Goal: Task Accomplishment & Management: Use online tool/utility

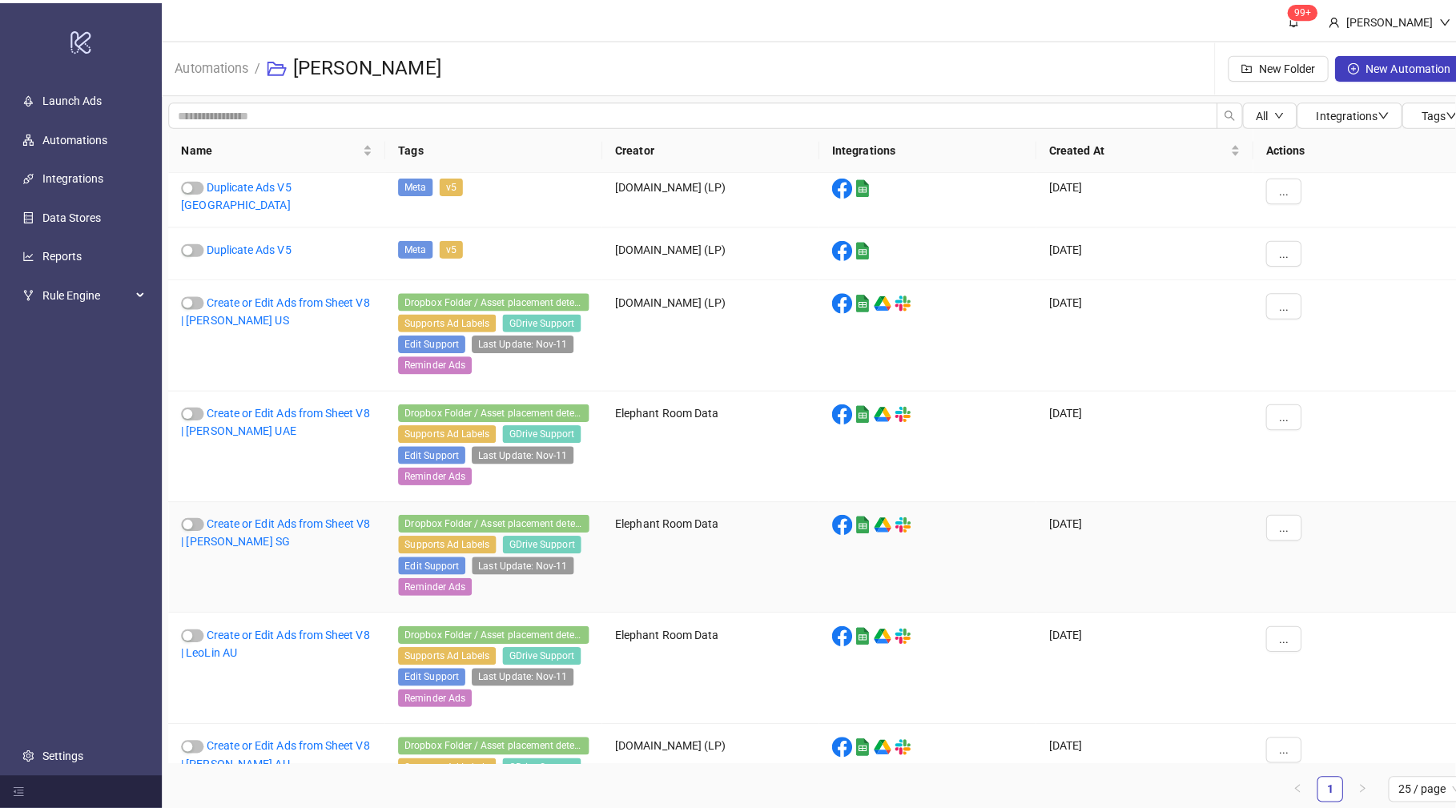
scroll to position [280, 0]
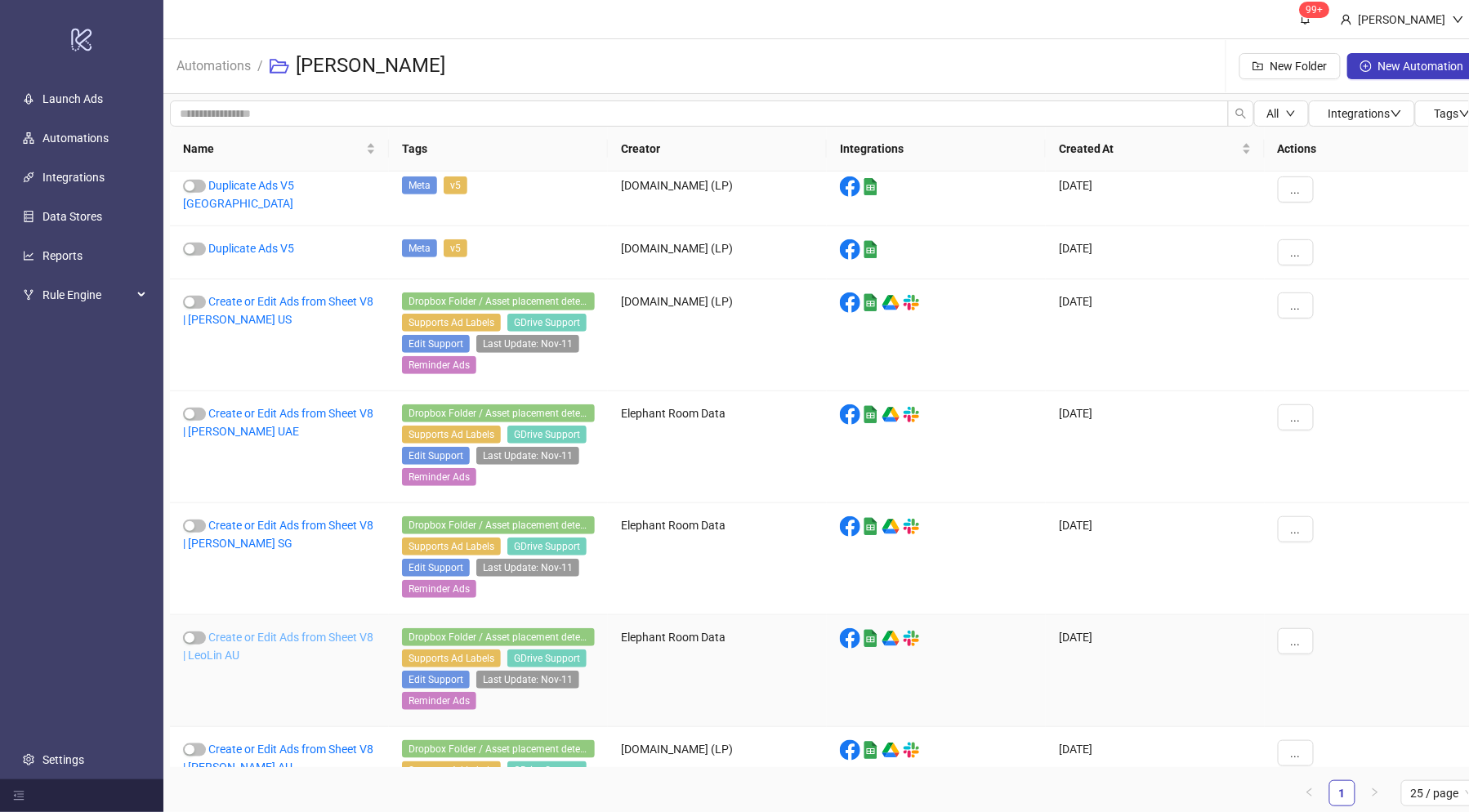
click at [327, 635] on link "Create or Edit Ads from Sheet V8 | LeoLin AU" at bounding box center [278, 646] width 190 height 31
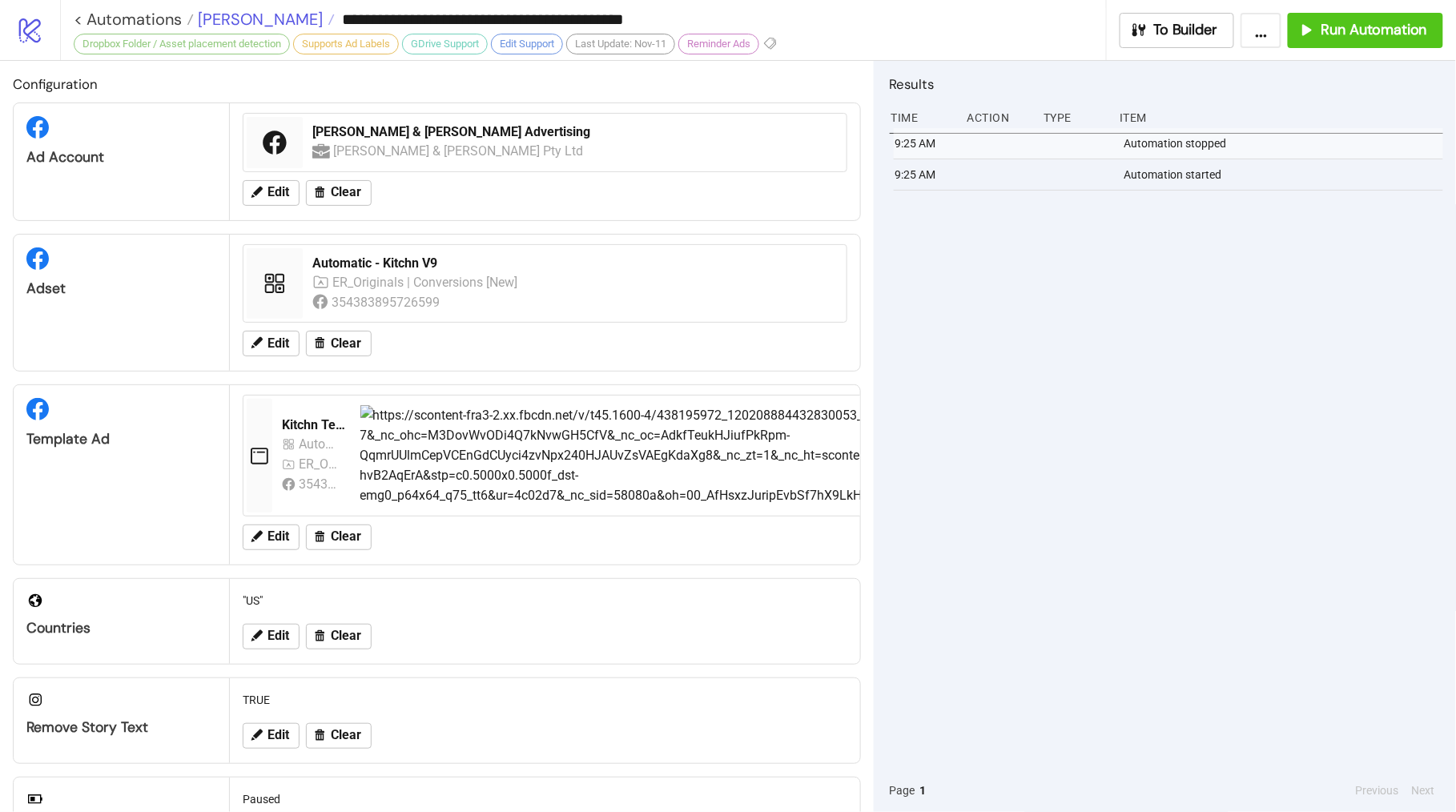
click at [220, 24] on span "[PERSON_NAME]" at bounding box center [258, 19] width 129 height 21
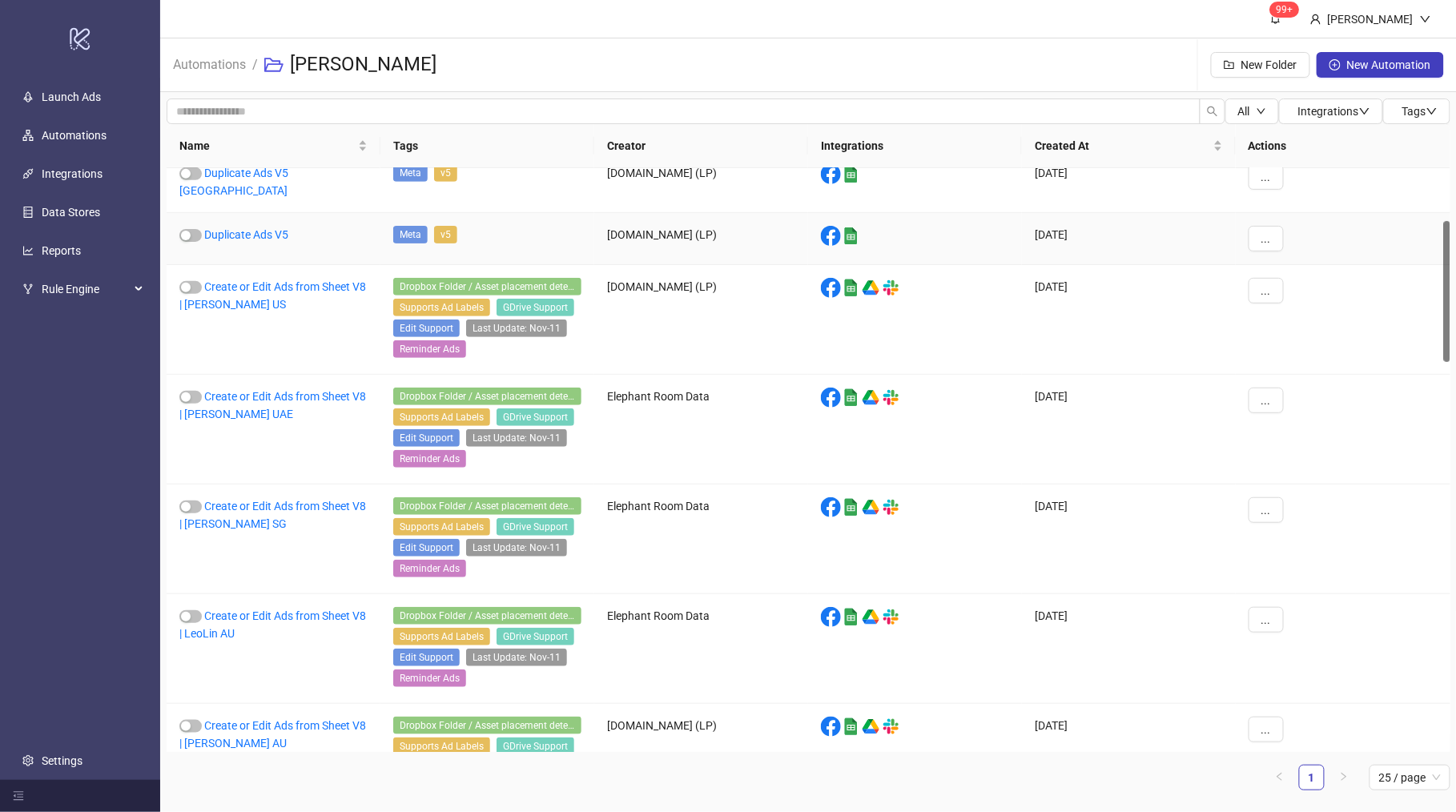
scroll to position [290, 0]
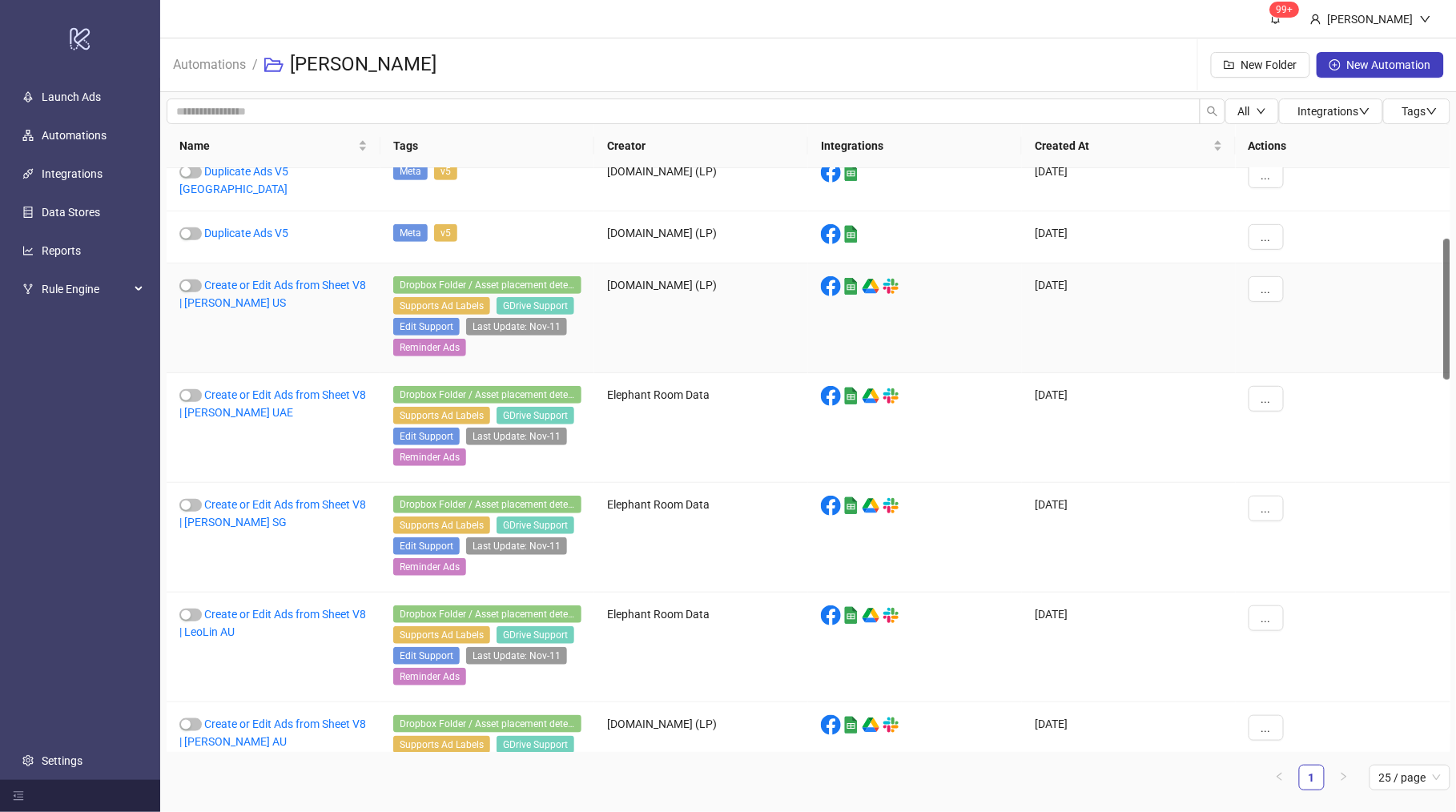
drag, startPoint x: 1446, startPoint y: 192, endPoint x: 1438, endPoint y: 262, distance: 70.5
click at [1438, 262] on div "Duplicate Ads V5 UAE Meta v5 [DOMAIN_NAME] (LP) platform/google_sheets [DATE] .…" at bounding box center [808, 459] width 1284 height 584
click at [272, 608] on link "Create or Edit Ads from Sheet V8 | LeoLin AU" at bounding box center [272, 623] width 186 height 31
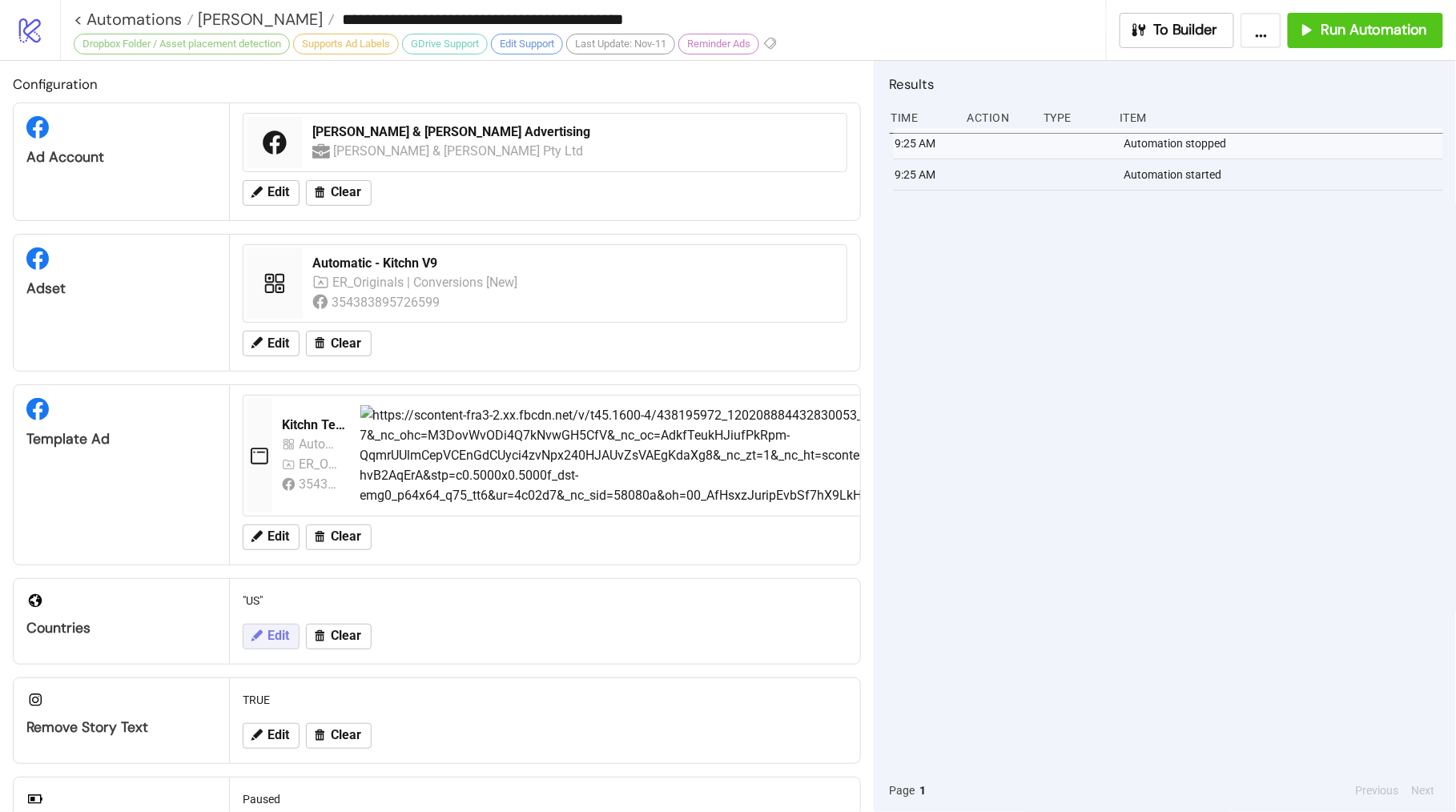
click at [273, 637] on span "Edit" at bounding box center [278, 636] width 22 height 14
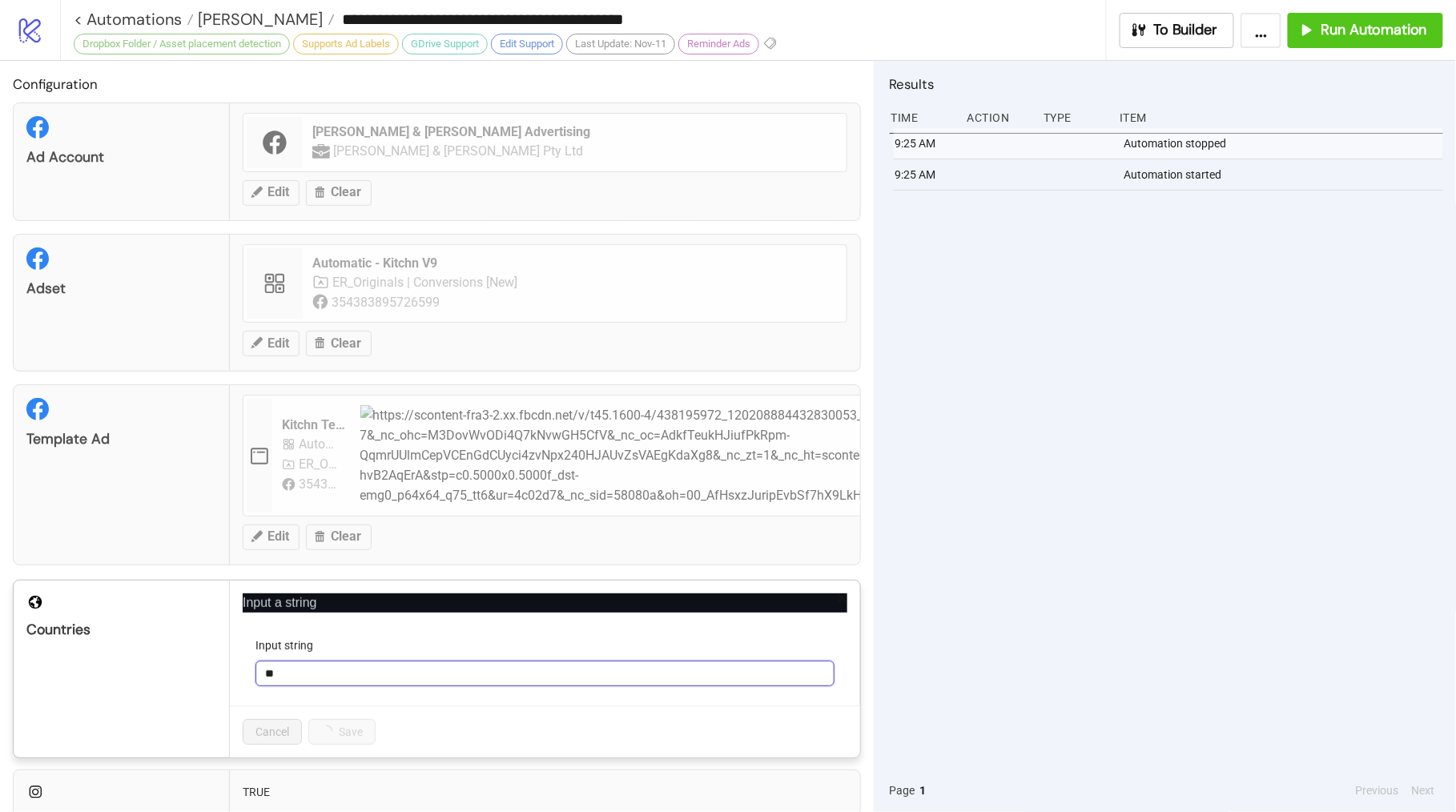
click at [290, 673] on input "**" at bounding box center [545, 673] width 579 height 25
type input "*"
type input "**"
click at [319, 733] on button "Save" at bounding box center [332, 732] width 50 height 25
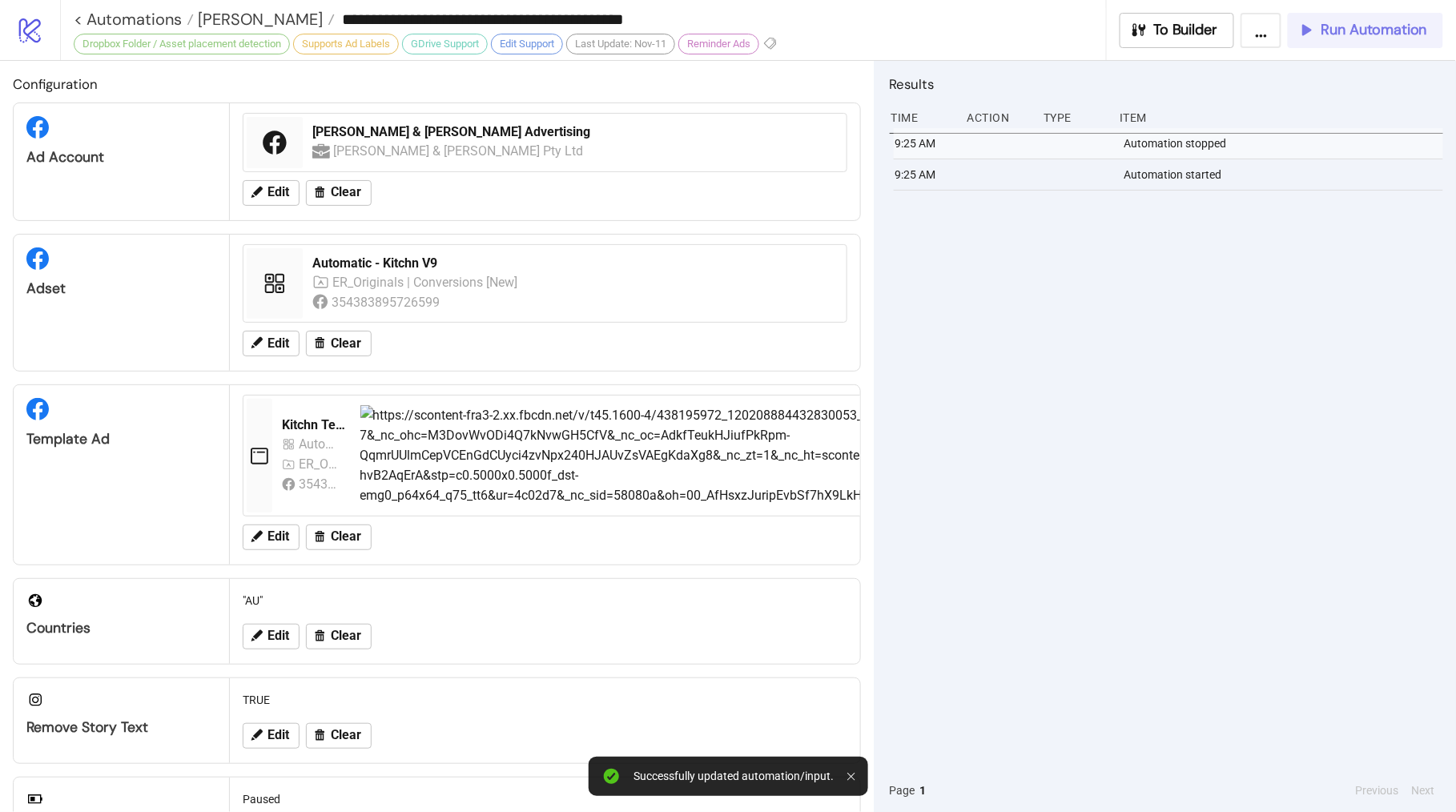
click at [1310, 34] on icon "button" at bounding box center [1306, 30] width 18 height 18
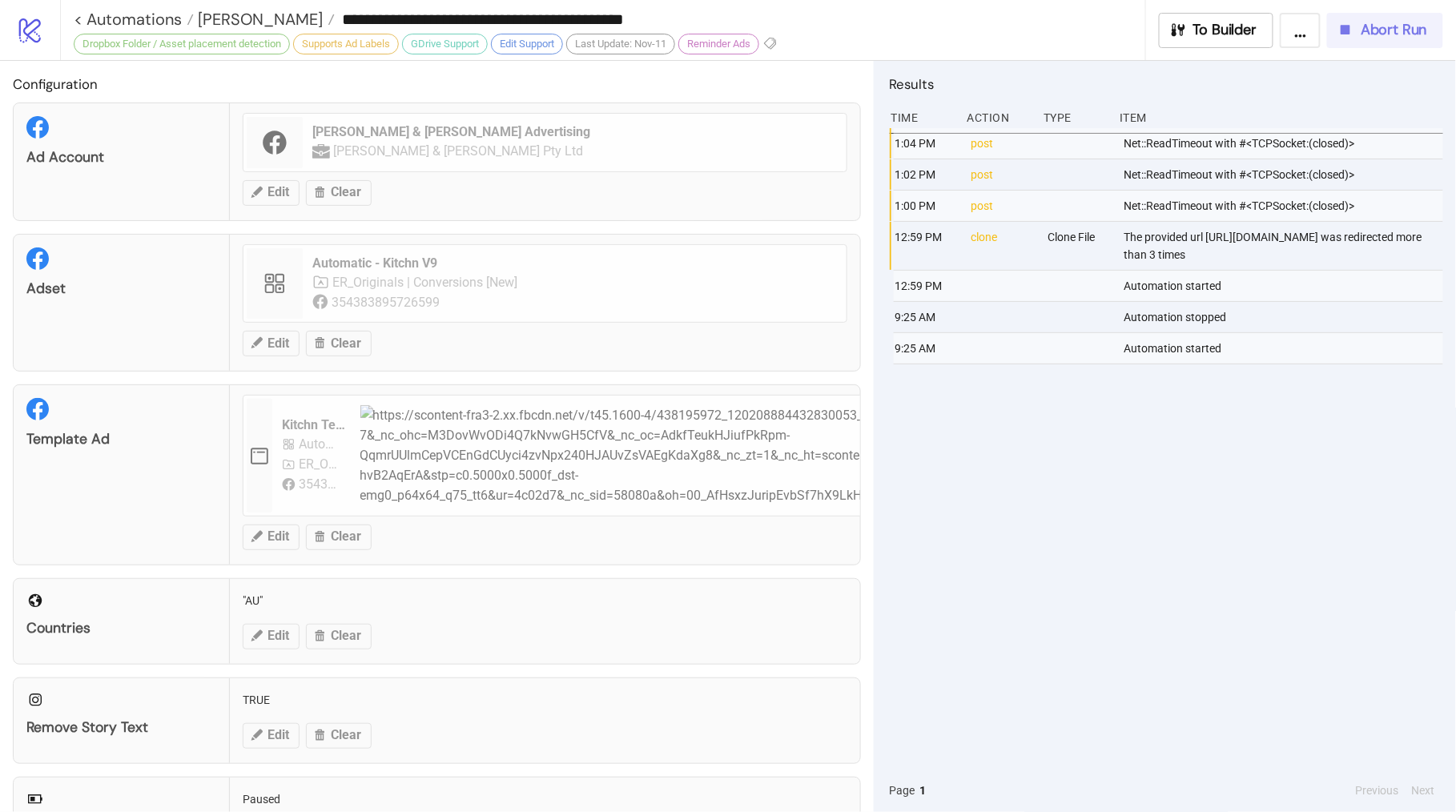
click at [1376, 28] on span "Abort Run" at bounding box center [1394, 30] width 66 height 18
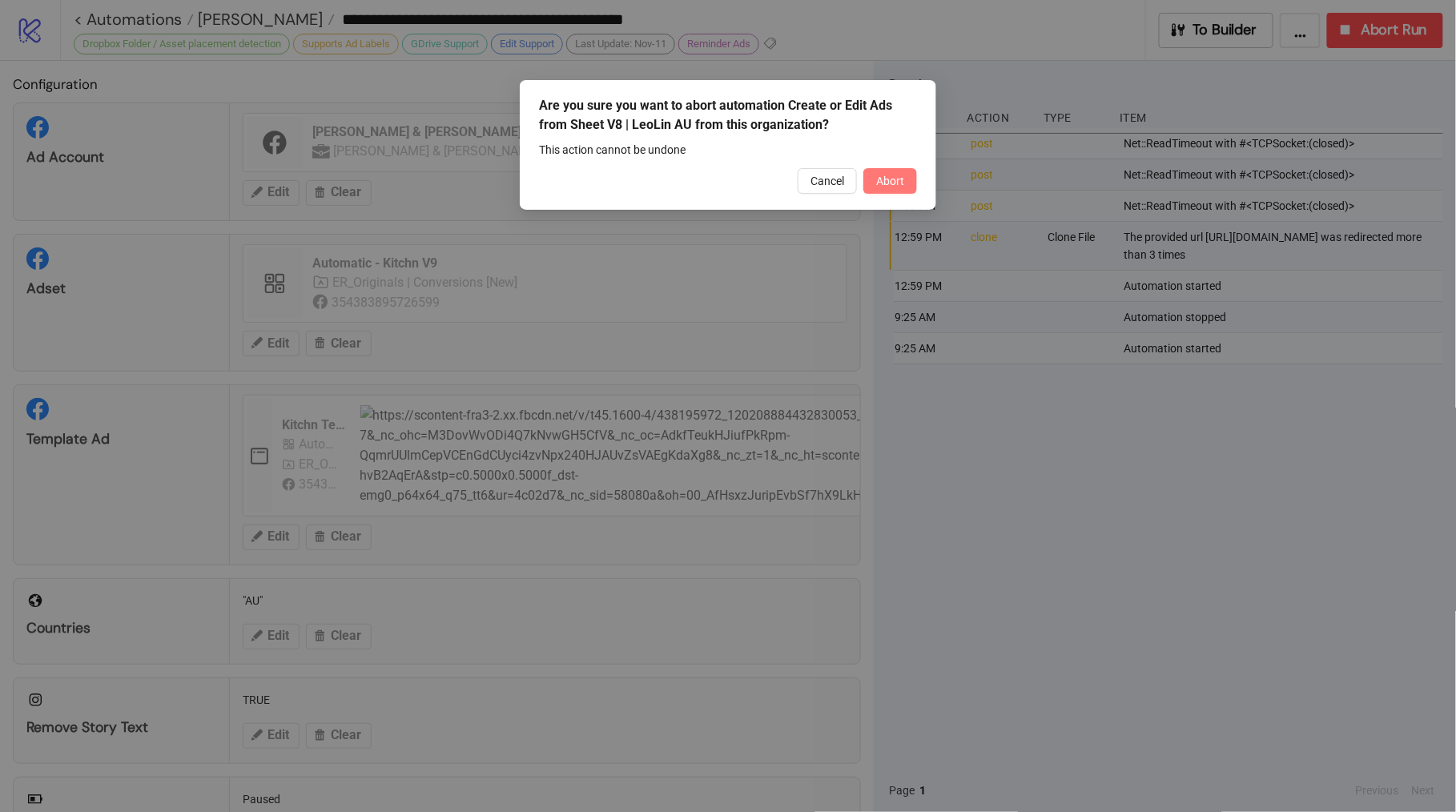
click at [889, 171] on button "Abort" at bounding box center [890, 180] width 53 height 25
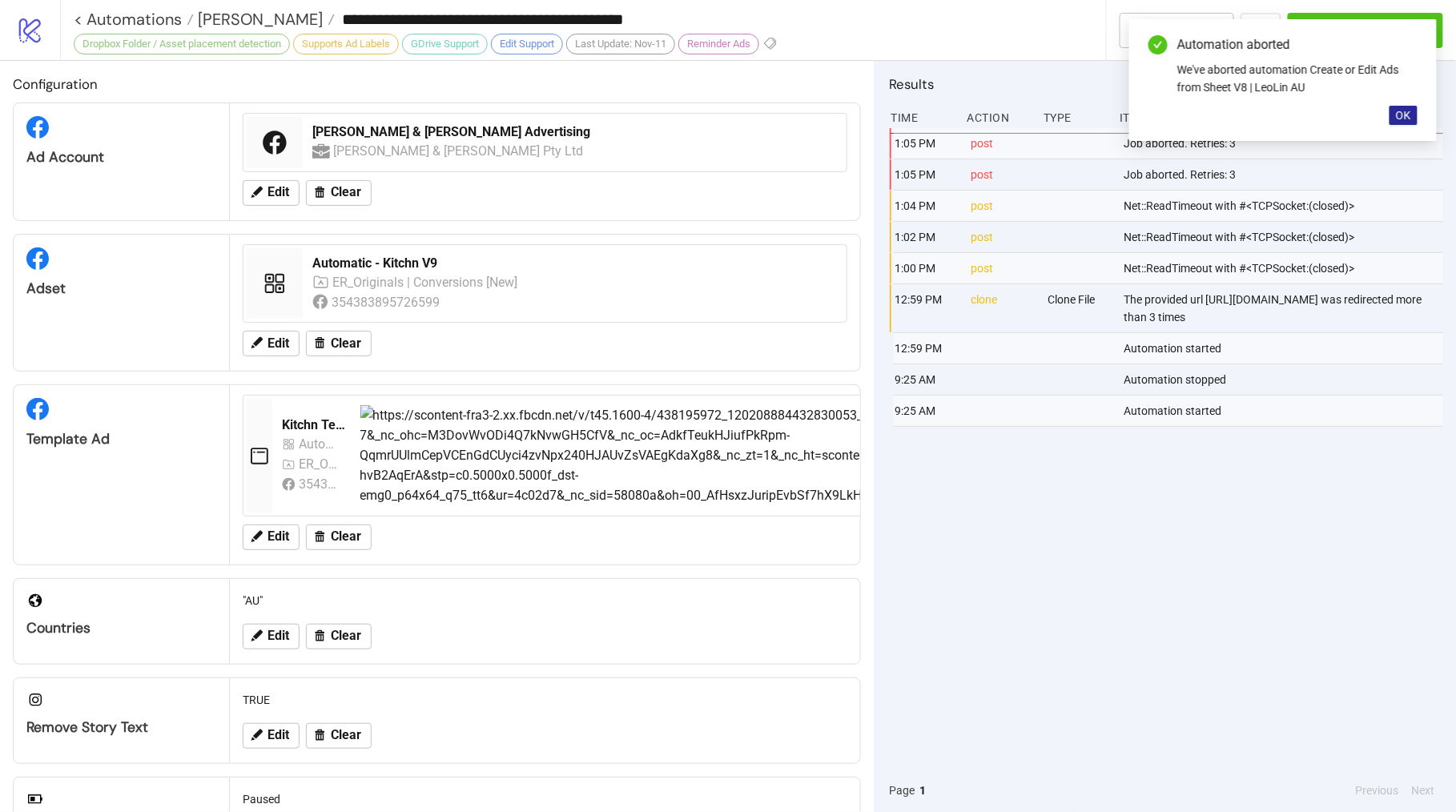
click at [1404, 110] on span "OK" at bounding box center [1404, 116] width 15 height 13
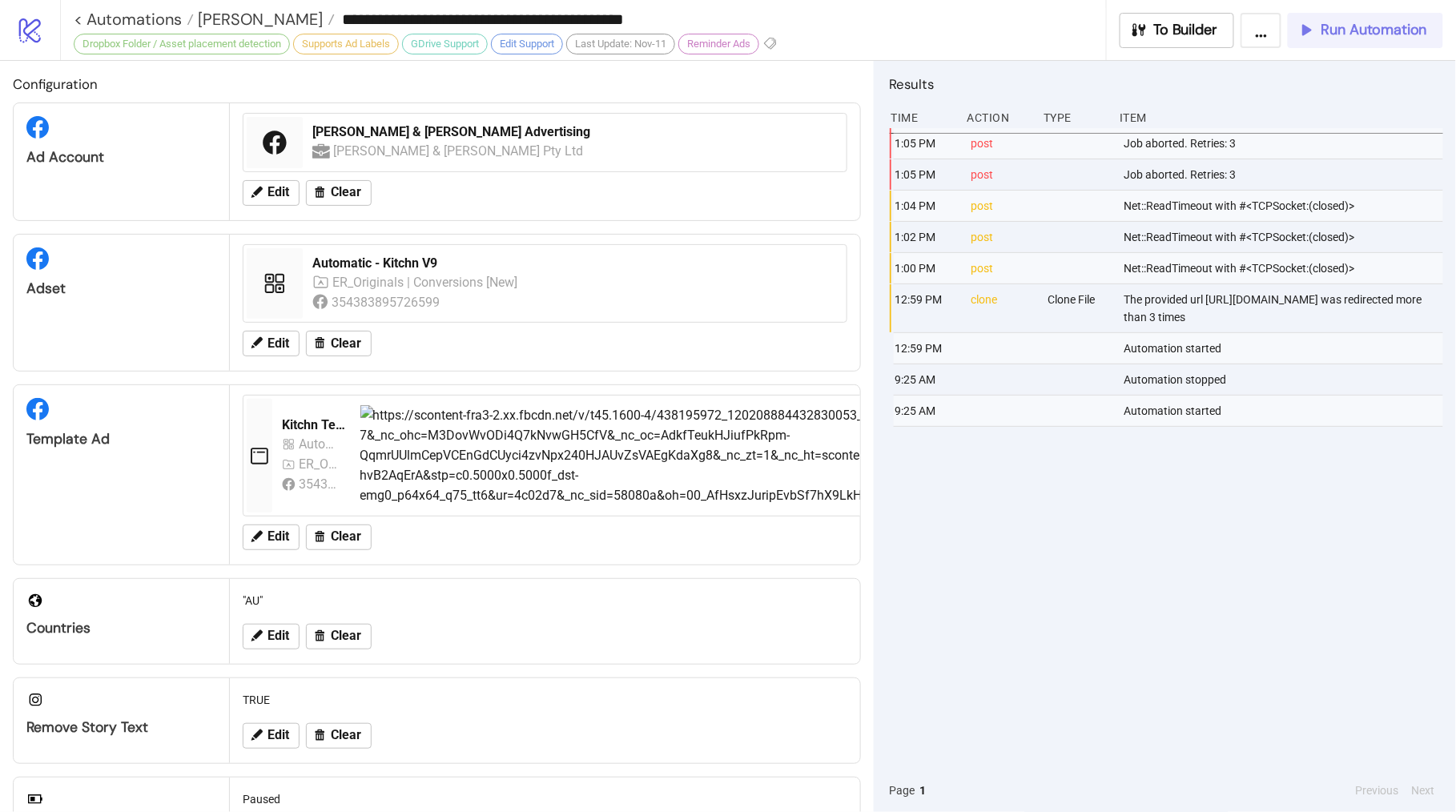
click at [1399, 15] on button "Run Automation" at bounding box center [1366, 31] width 156 height 35
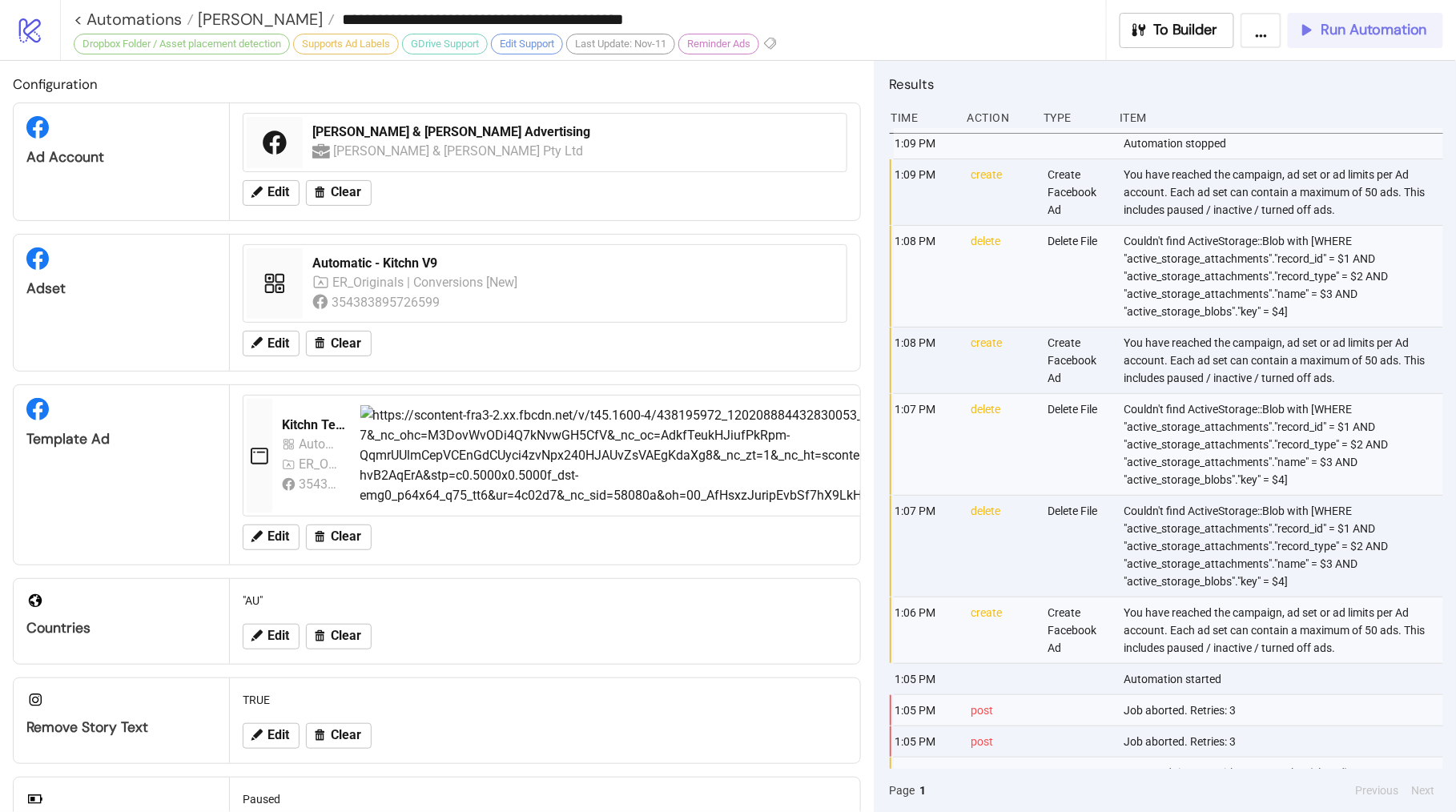
click at [1382, 43] on button "Run Automation" at bounding box center [1366, 31] width 156 height 35
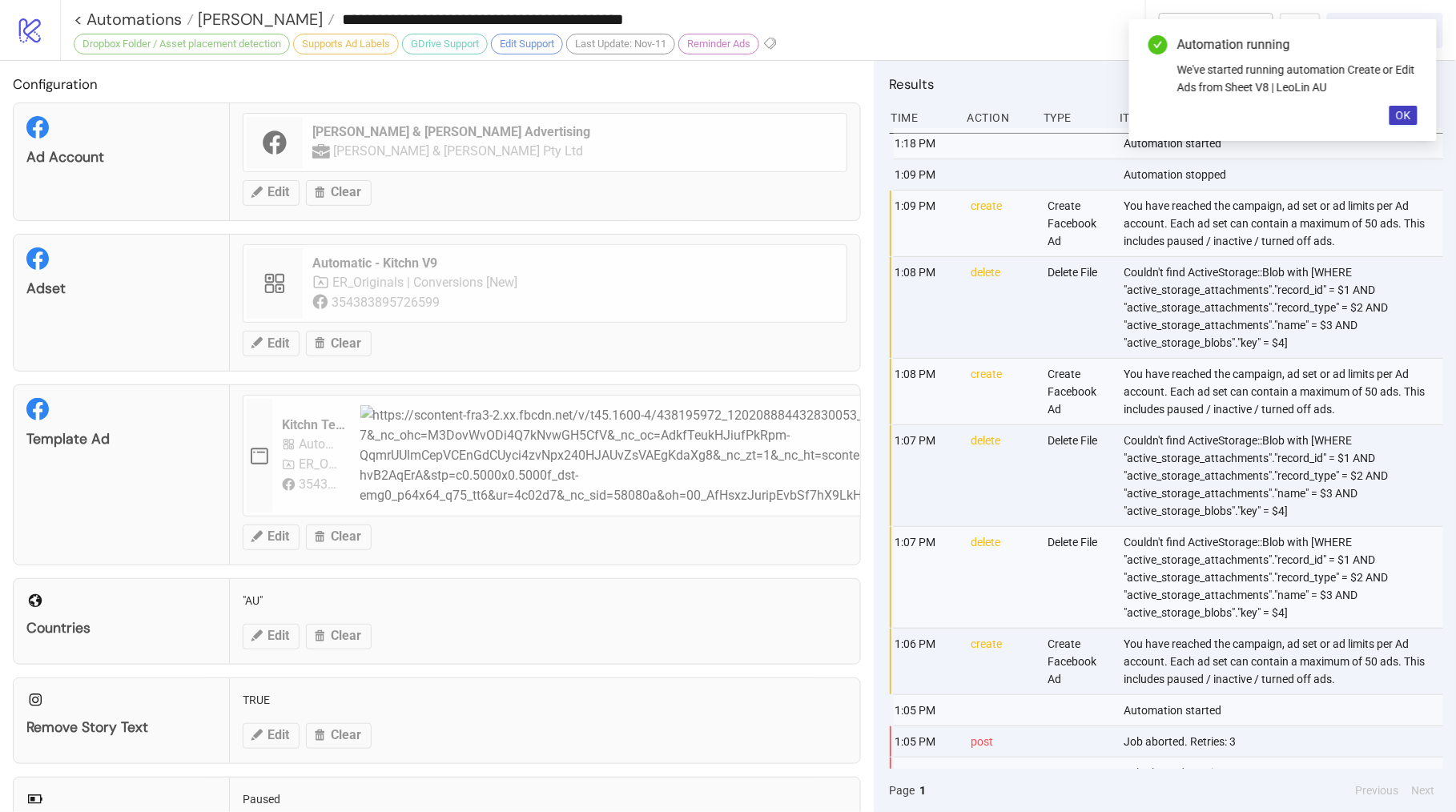
click at [1382, 43] on body "**********" at bounding box center [728, 406] width 1456 height 812
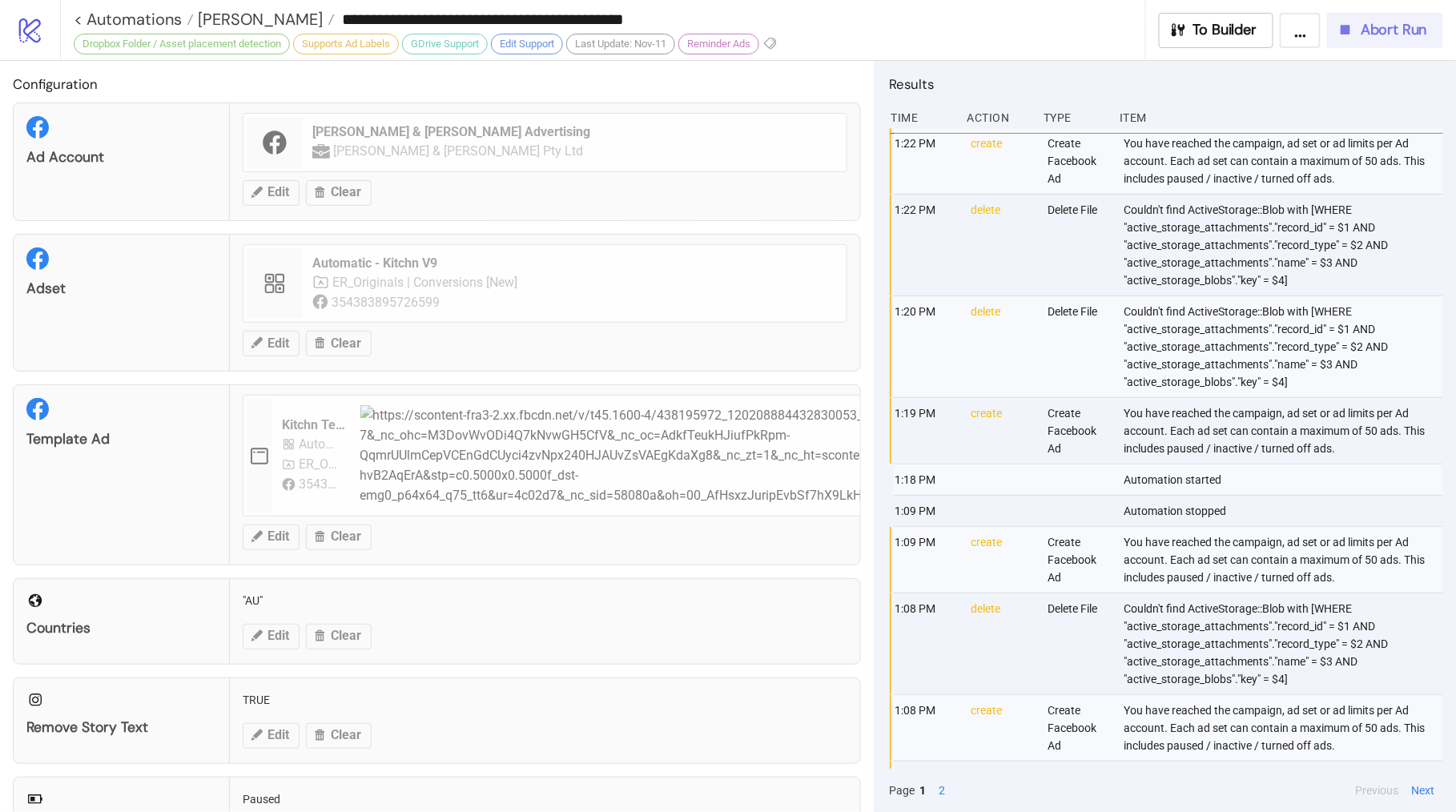
click at [1407, 46] on button "Abort Run" at bounding box center [1385, 31] width 116 height 35
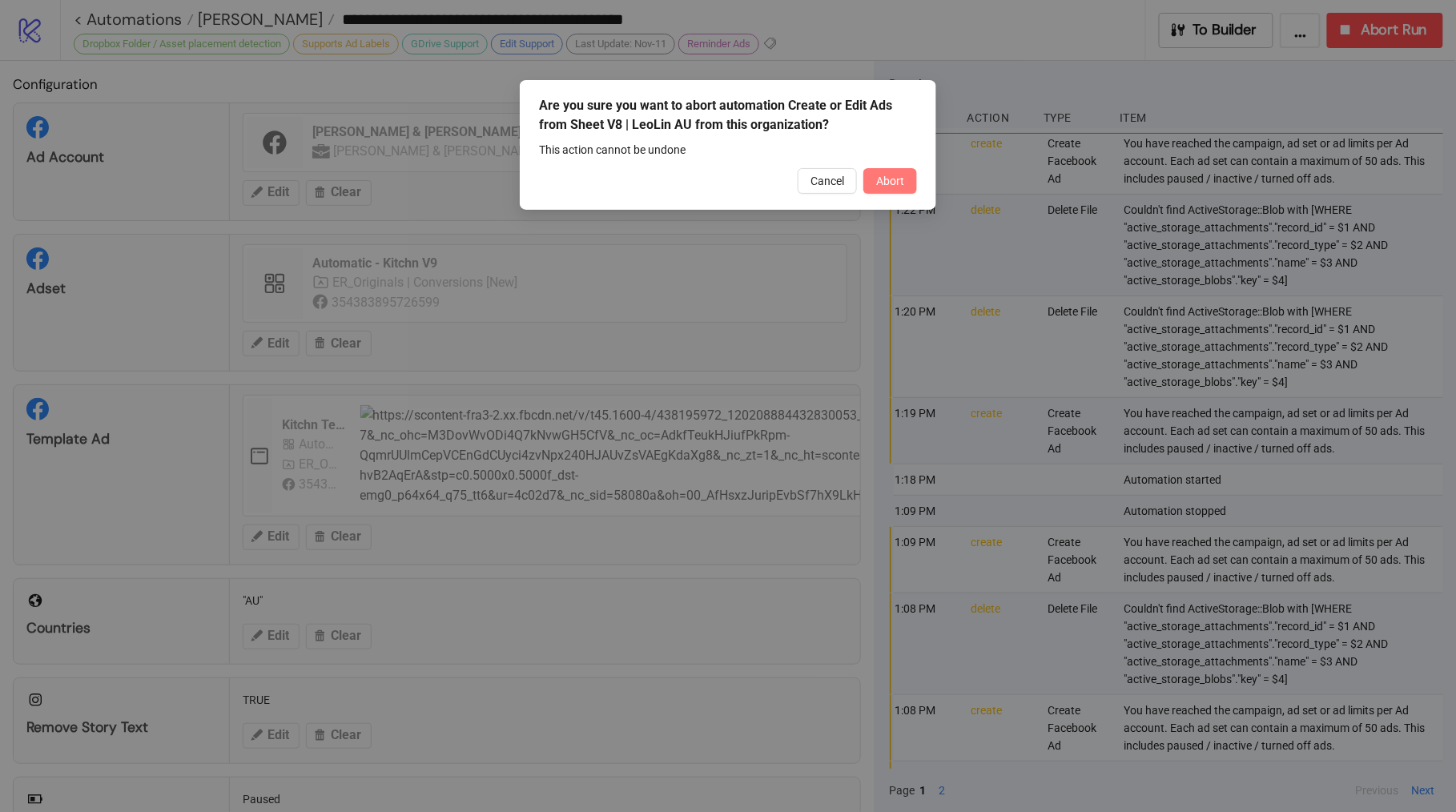
click at [904, 175] on span "Abort" at bounding box center [891, 181] width 28 height 13
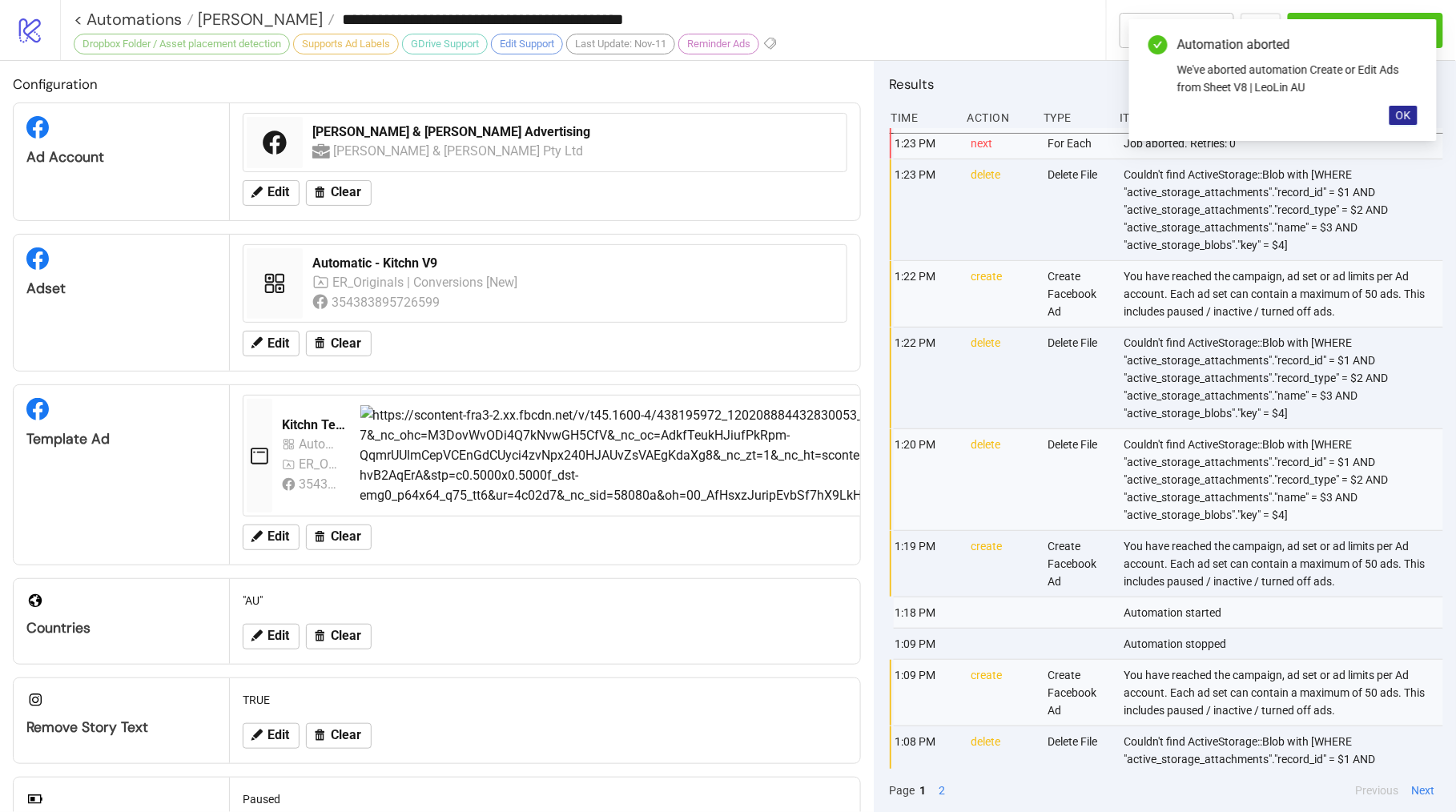
click at [1393, 124] on button "OK" at bounding box center [1404, 116] width 28 height 19
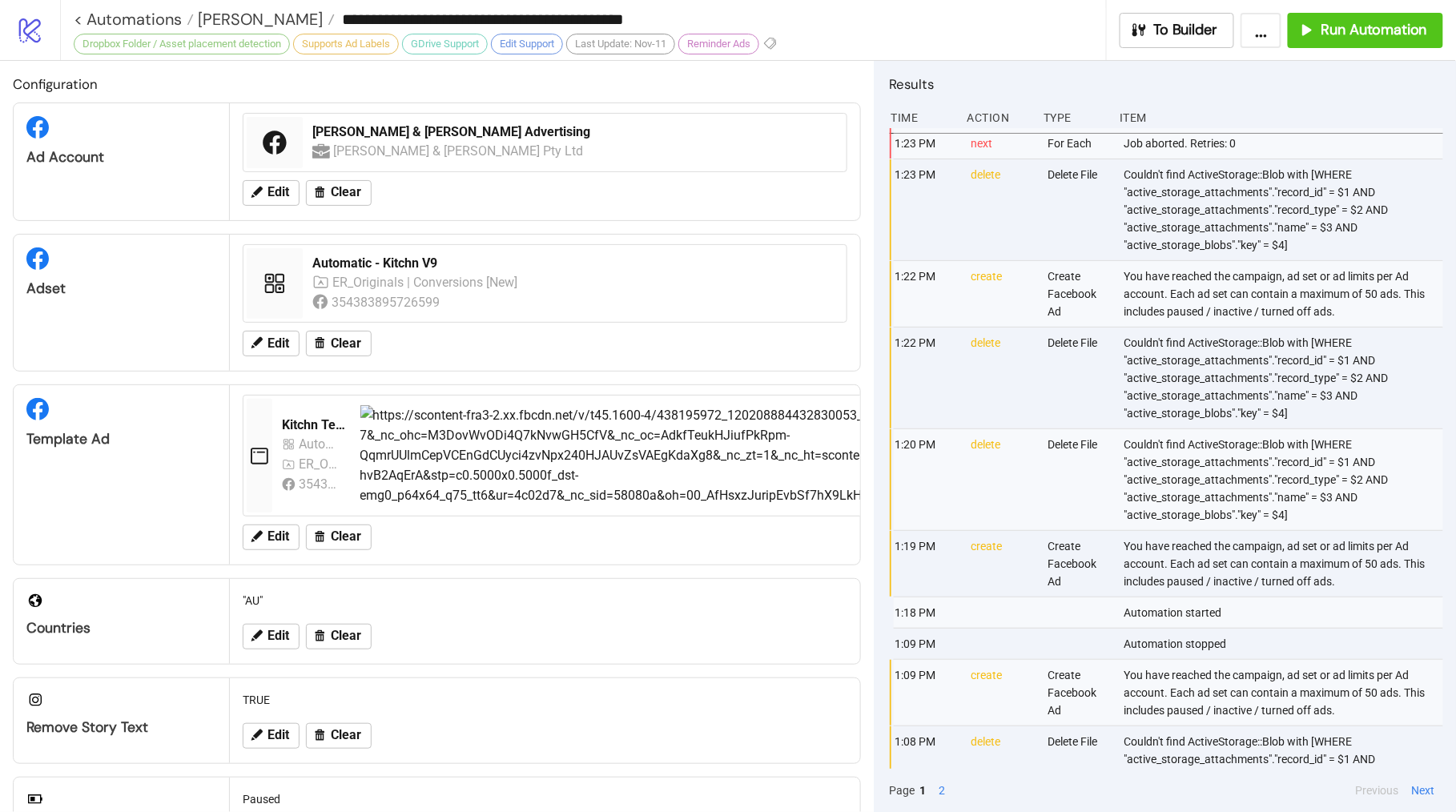
click at [568, 296] on div "ER_Originals | Conversions [New] 354383895726599" at bounding box center [575, 292] width 525 height 40
click at [277, 354] on button "Edit" at bounding box center [270, 343] width 57 height 25
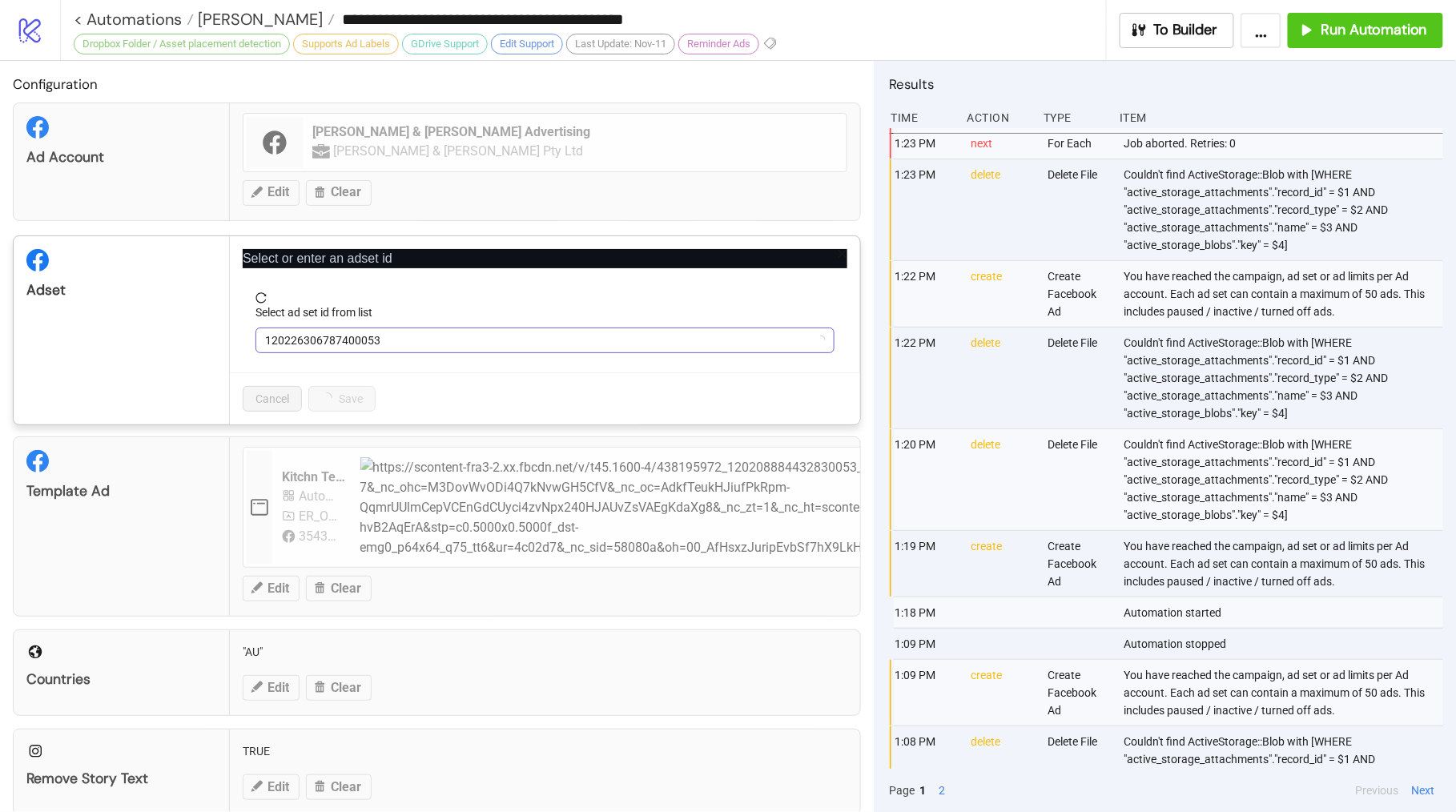
click at [458, 346] on span "120226306787400053" at bounding box center [545, 340] width 560 height 24
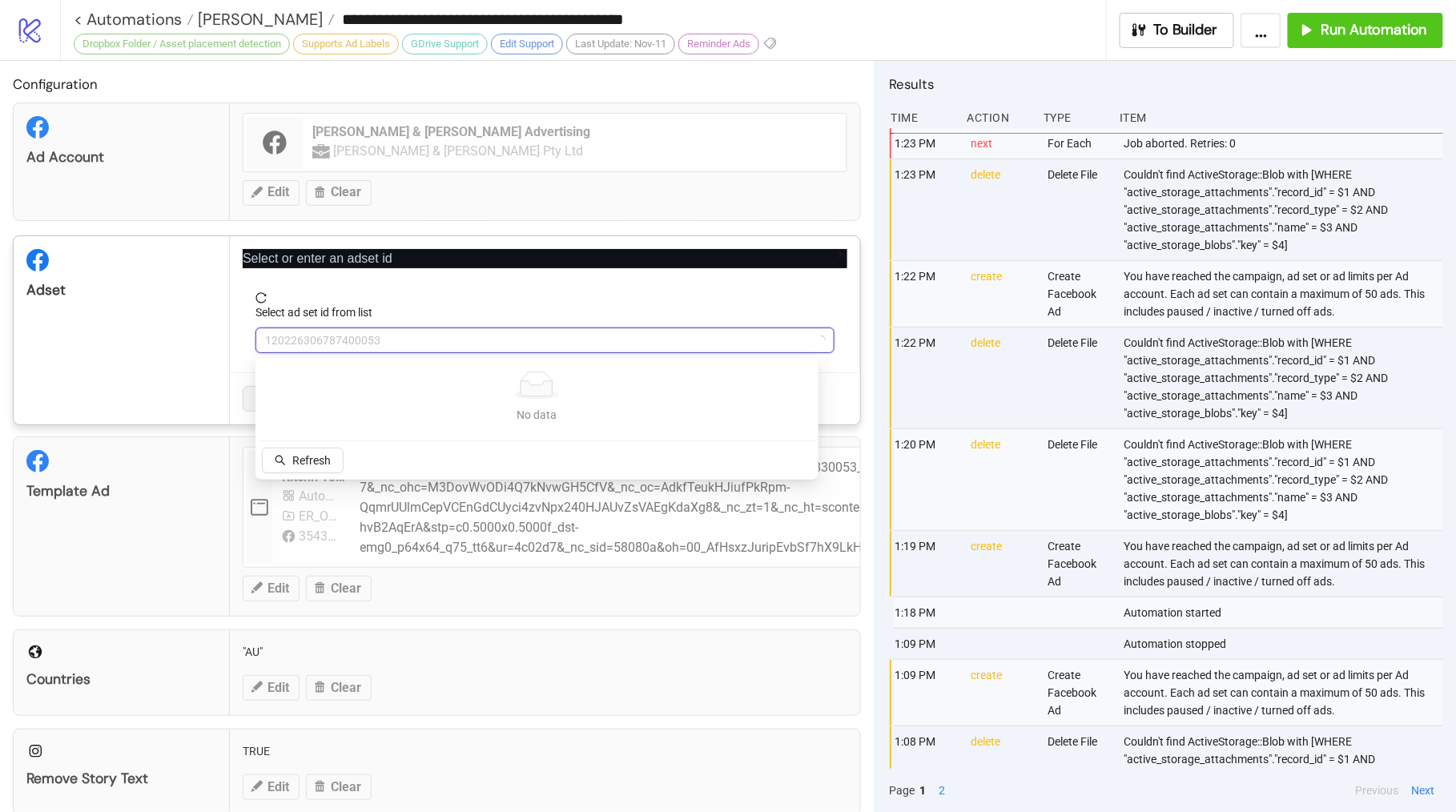
paste input "**********"
type input "**********"
click at [285, 460] on icon "search" at bounding box center [280, 460] width 11 height 11
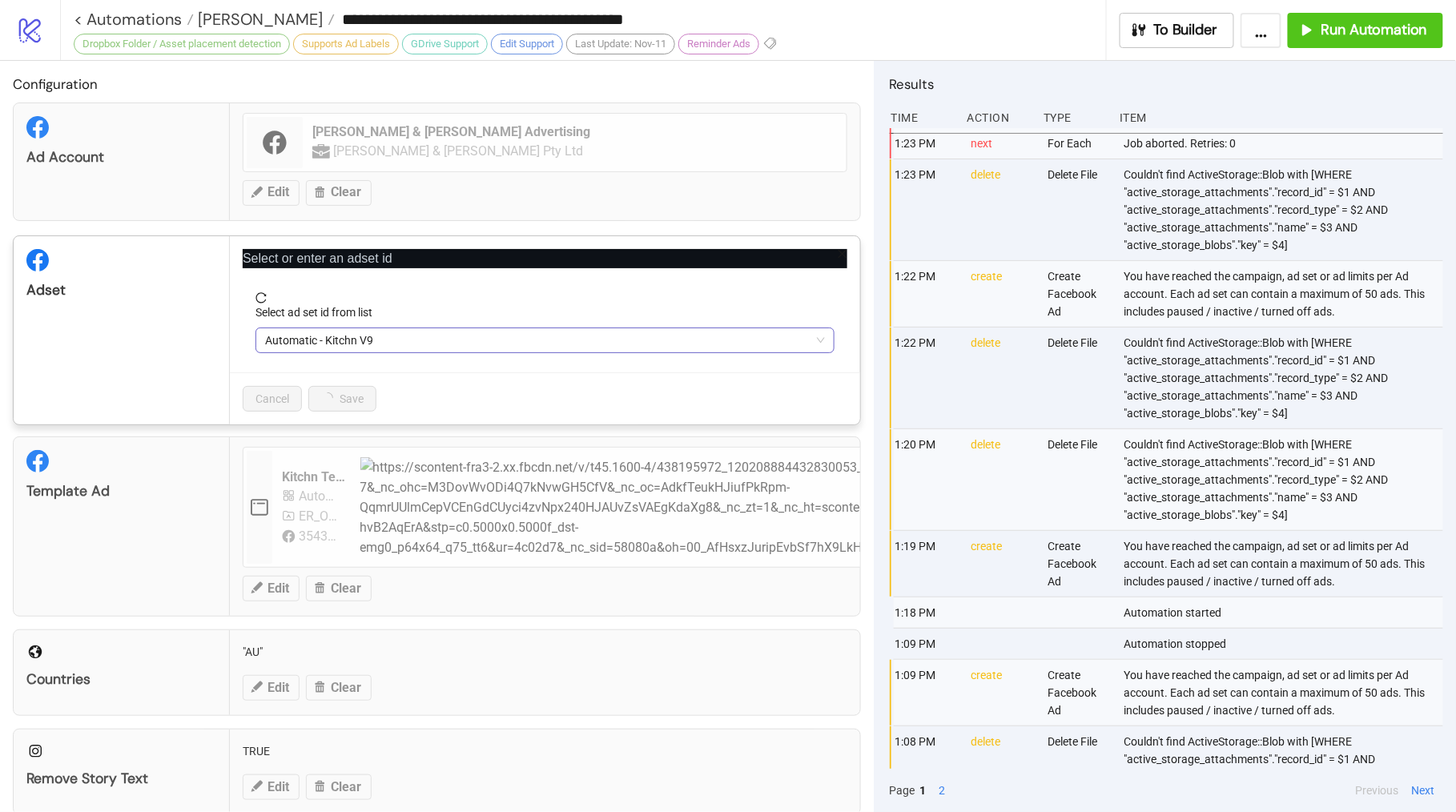
click at [553, 352] on span "Automatic - Kitchn V9" at bounding box center [545, 340] width 560 height 24
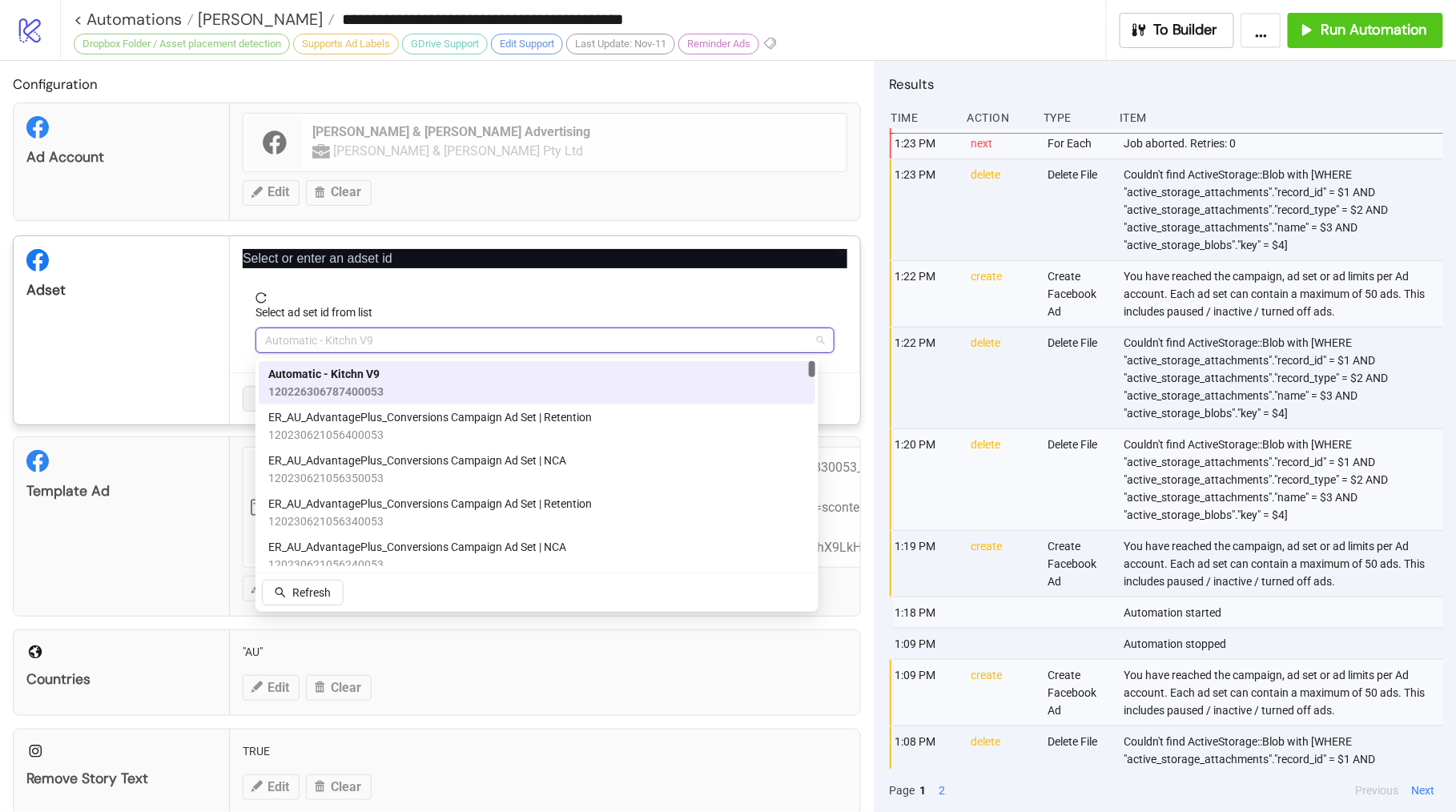
paste input "**********"
type input "**********"
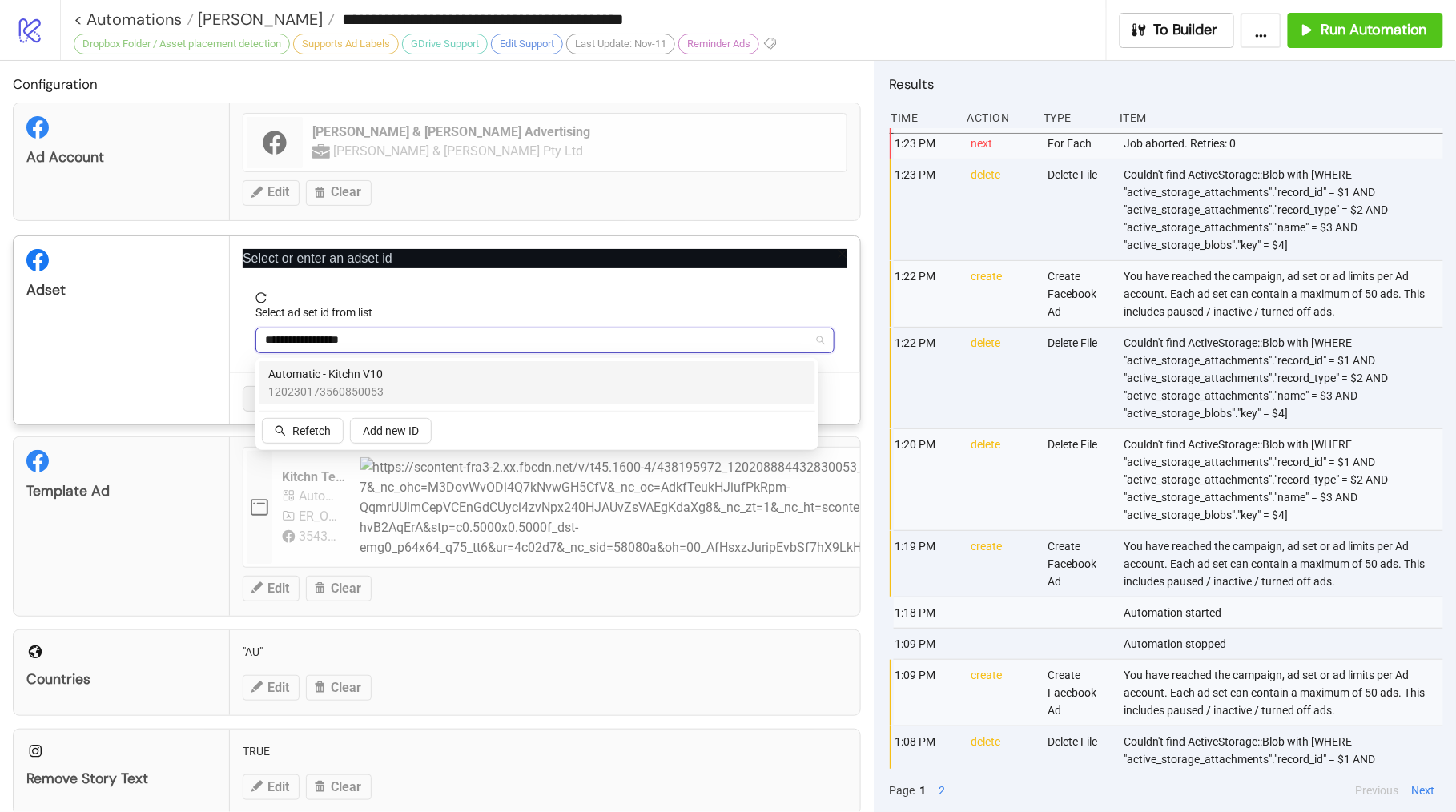
click at [515, 378] on div "Automatic - Kitchn V10 120230173560850053" at bounding box center [537, 382] width 537 height 35
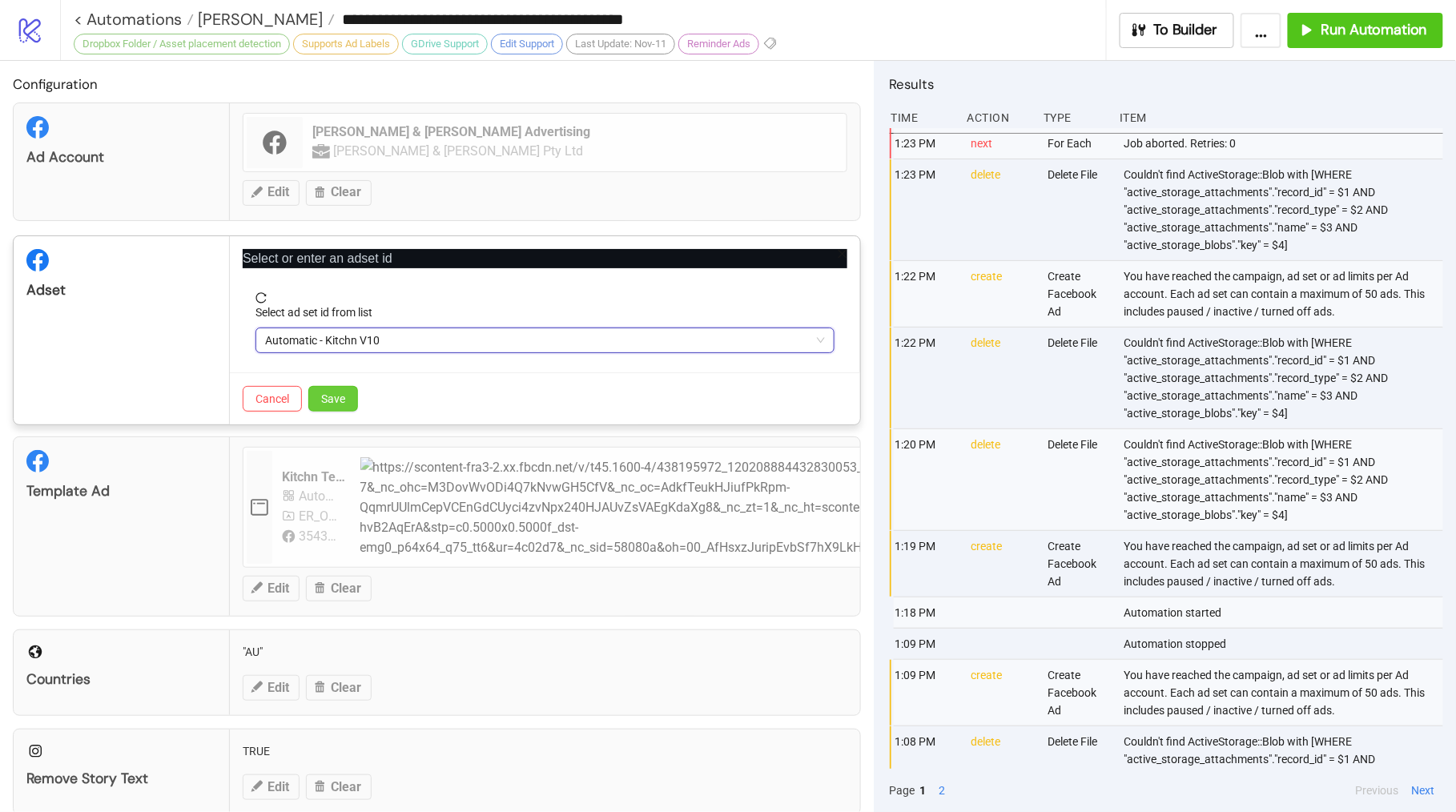
click at [337, 402] on span "Save" at bounding box center [332, 399] width 24 height 13
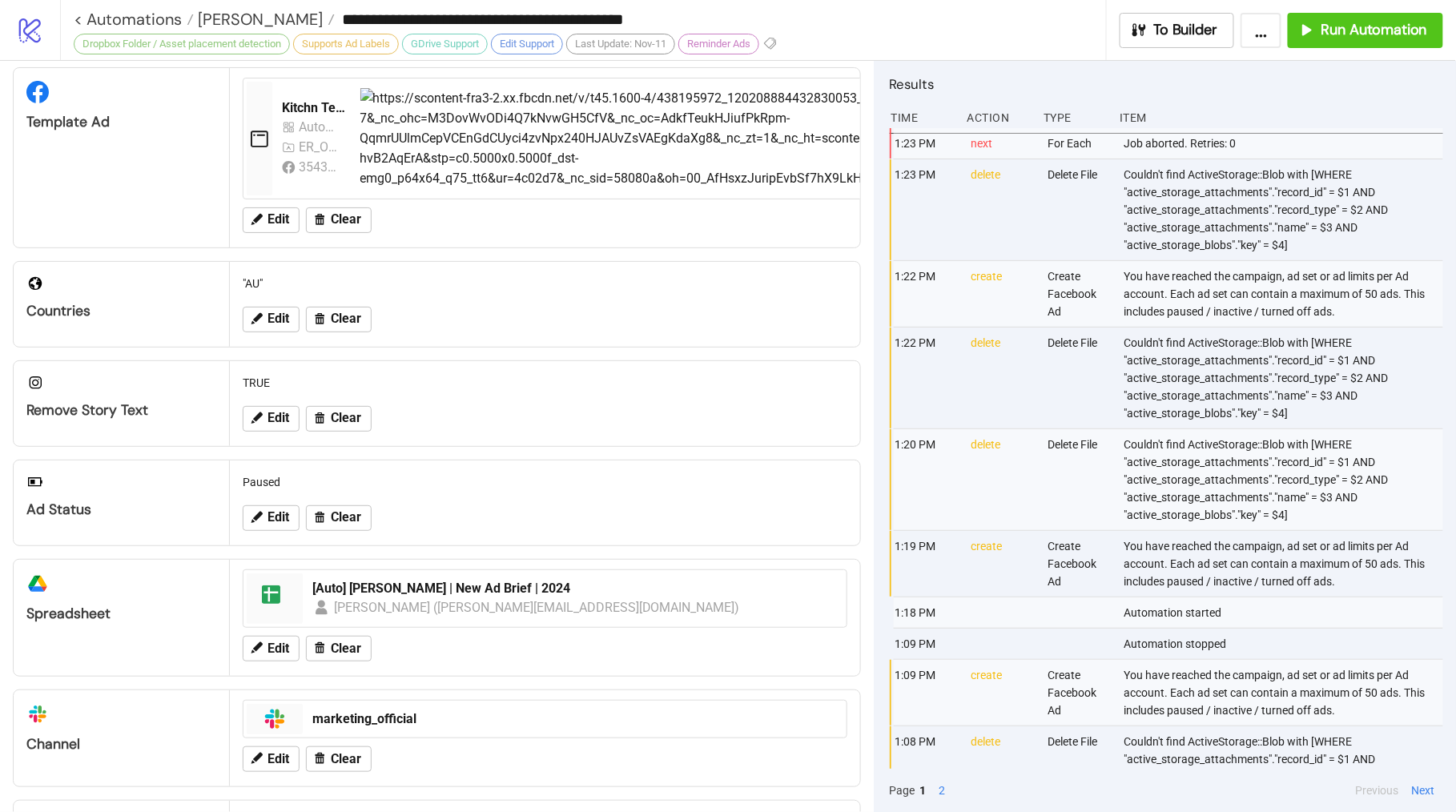
scroll to position [424, 0]
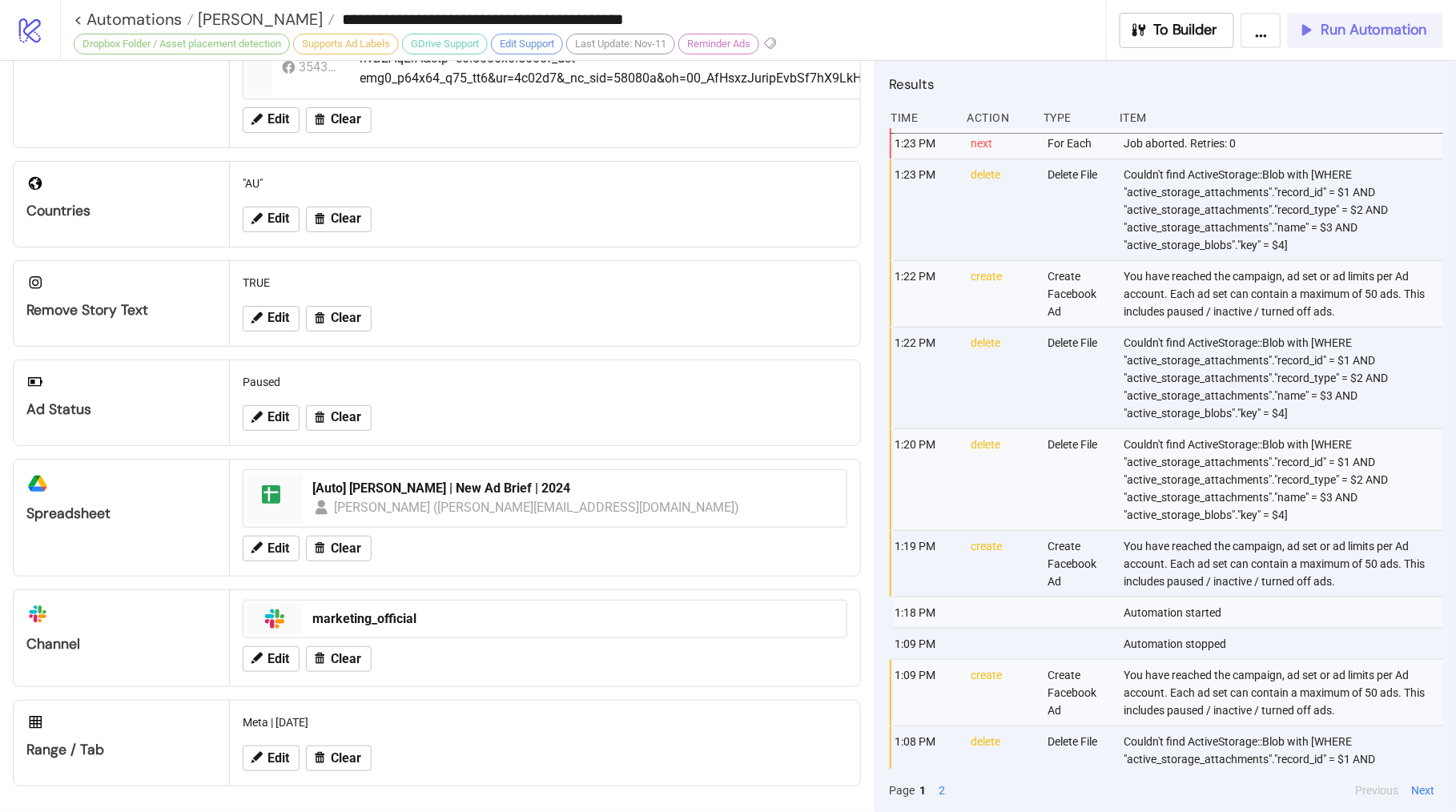
click at [1350, 35] on span "Run Automation" at bounding box center [1375, 30] width 106 height 18
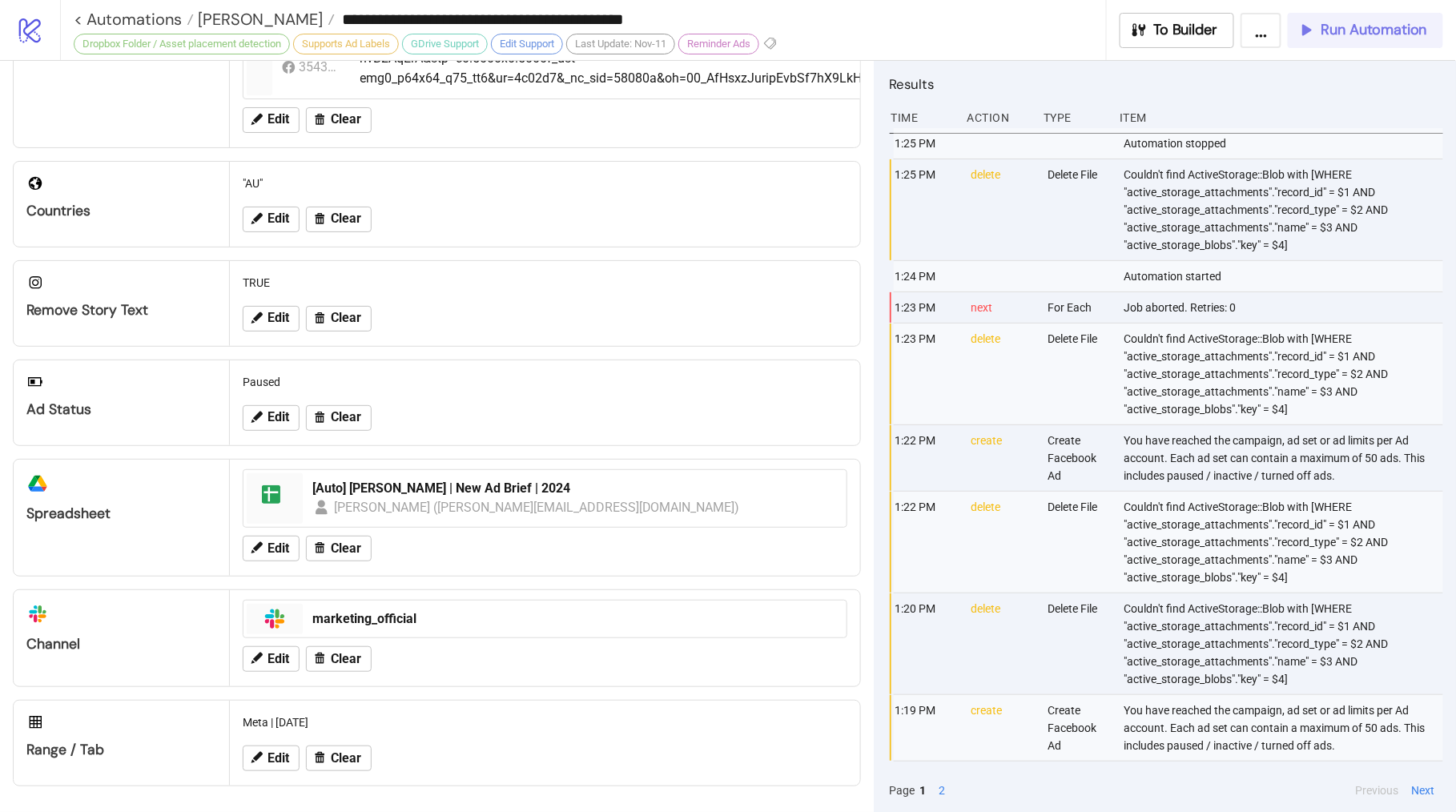
click at [1338, 46] on button "Run Automation" at bounding box center [1366, 31] width 156 height 35
